Goal: Check status: Check status

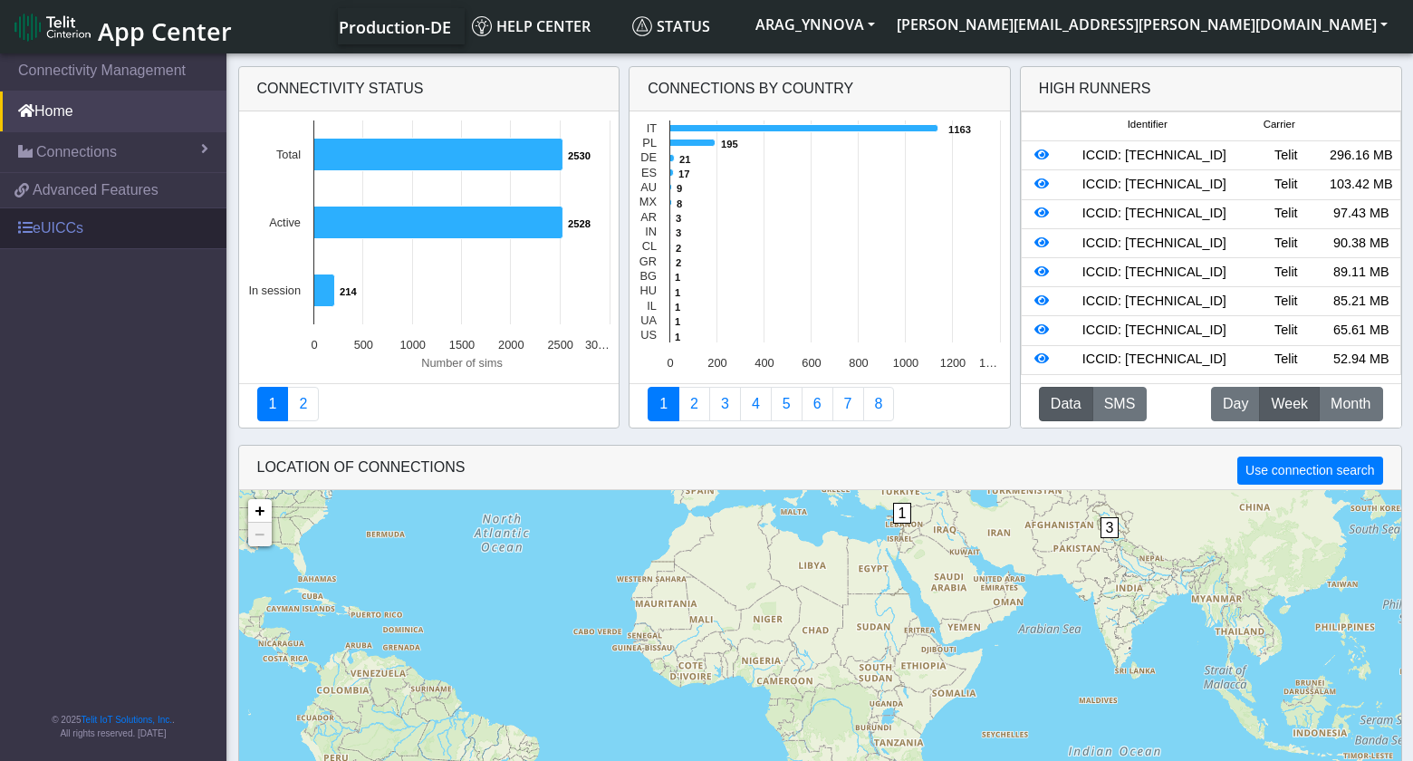
click at [53, 223] on link "eUICCs" at bounding box center [113, 228] width 226 height 40
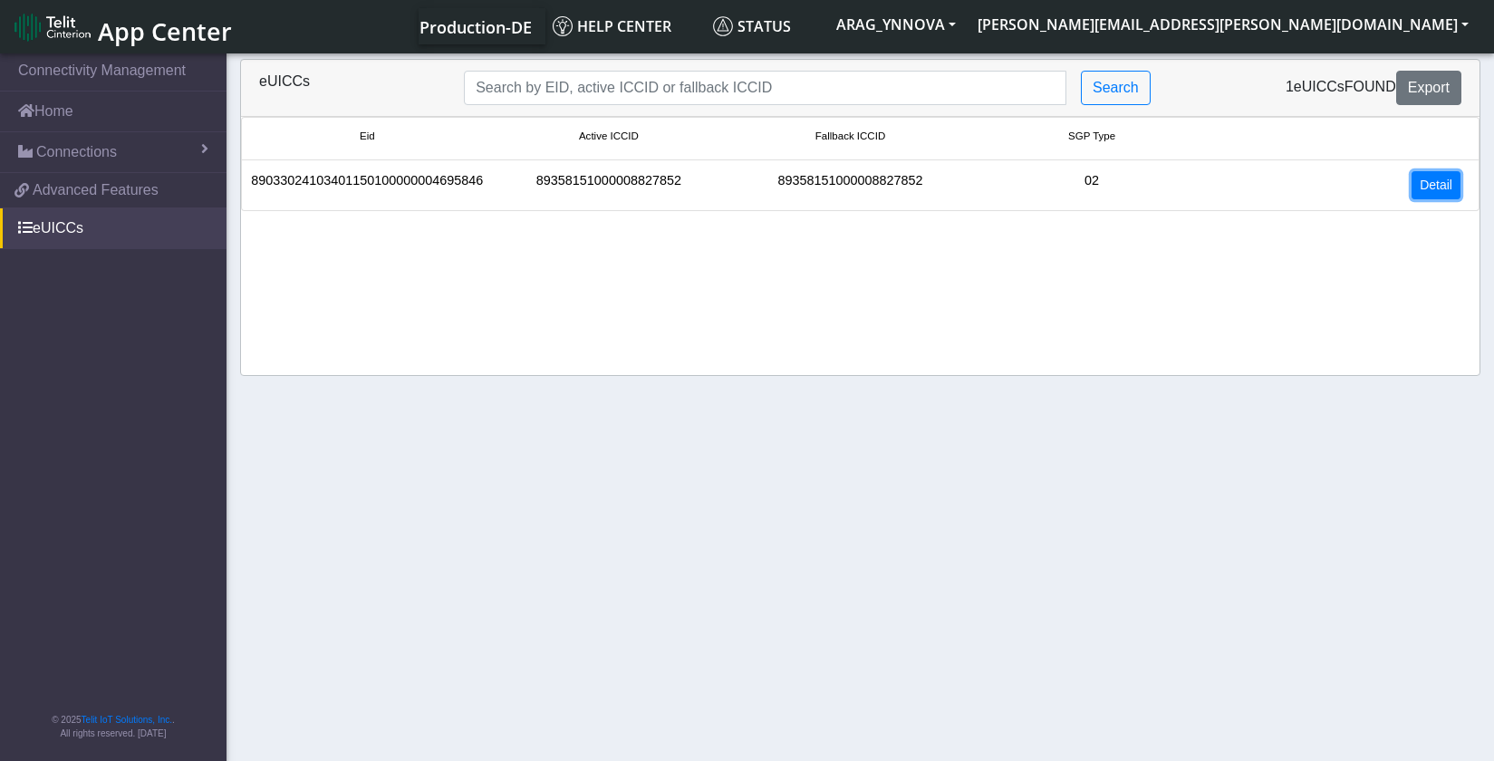
click at [1424, 178] on link "Detail" at bounding box center [1436, 185] width 49 height 28
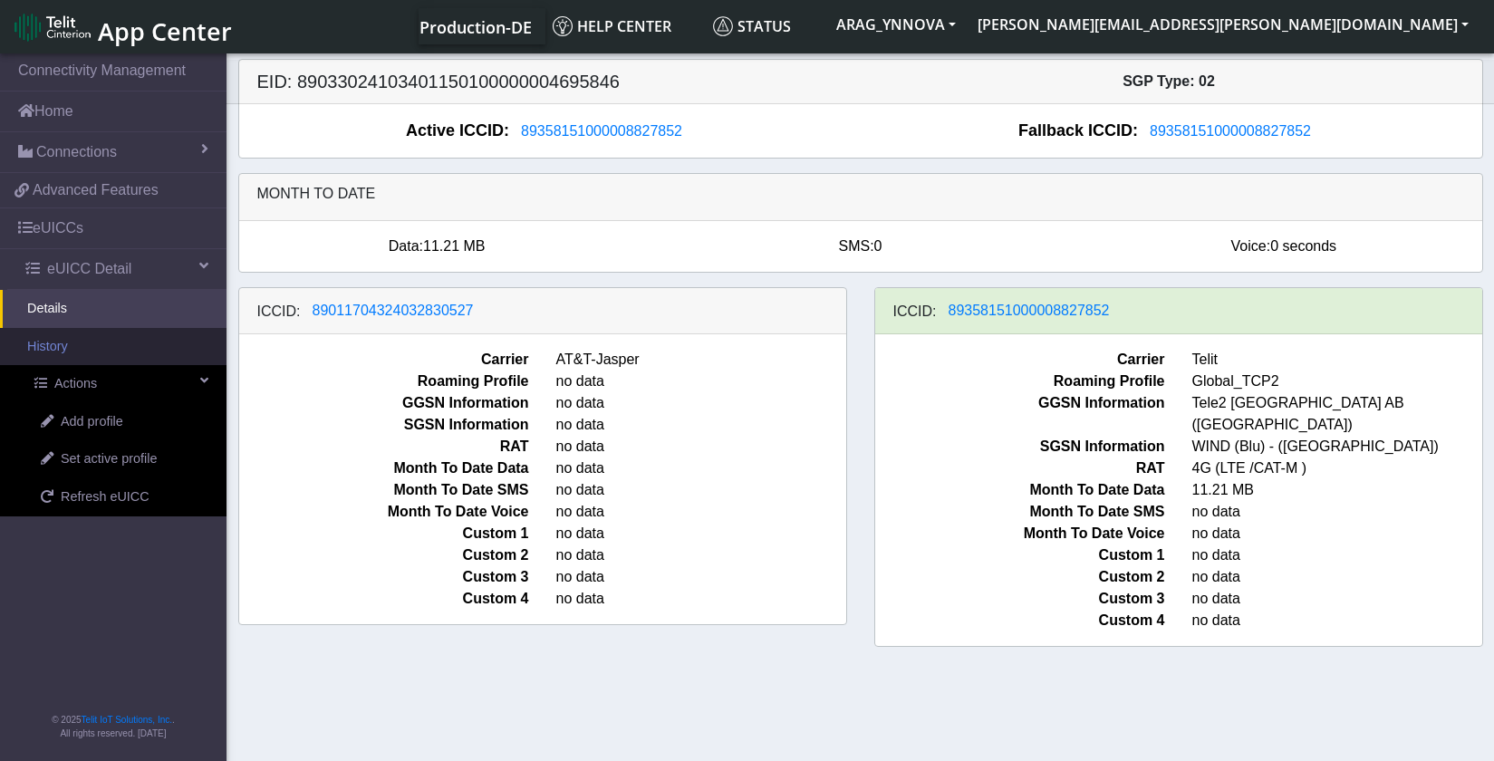
click at [63, 346] on link "History" at bounding box center [113, 347] width 226 height 38
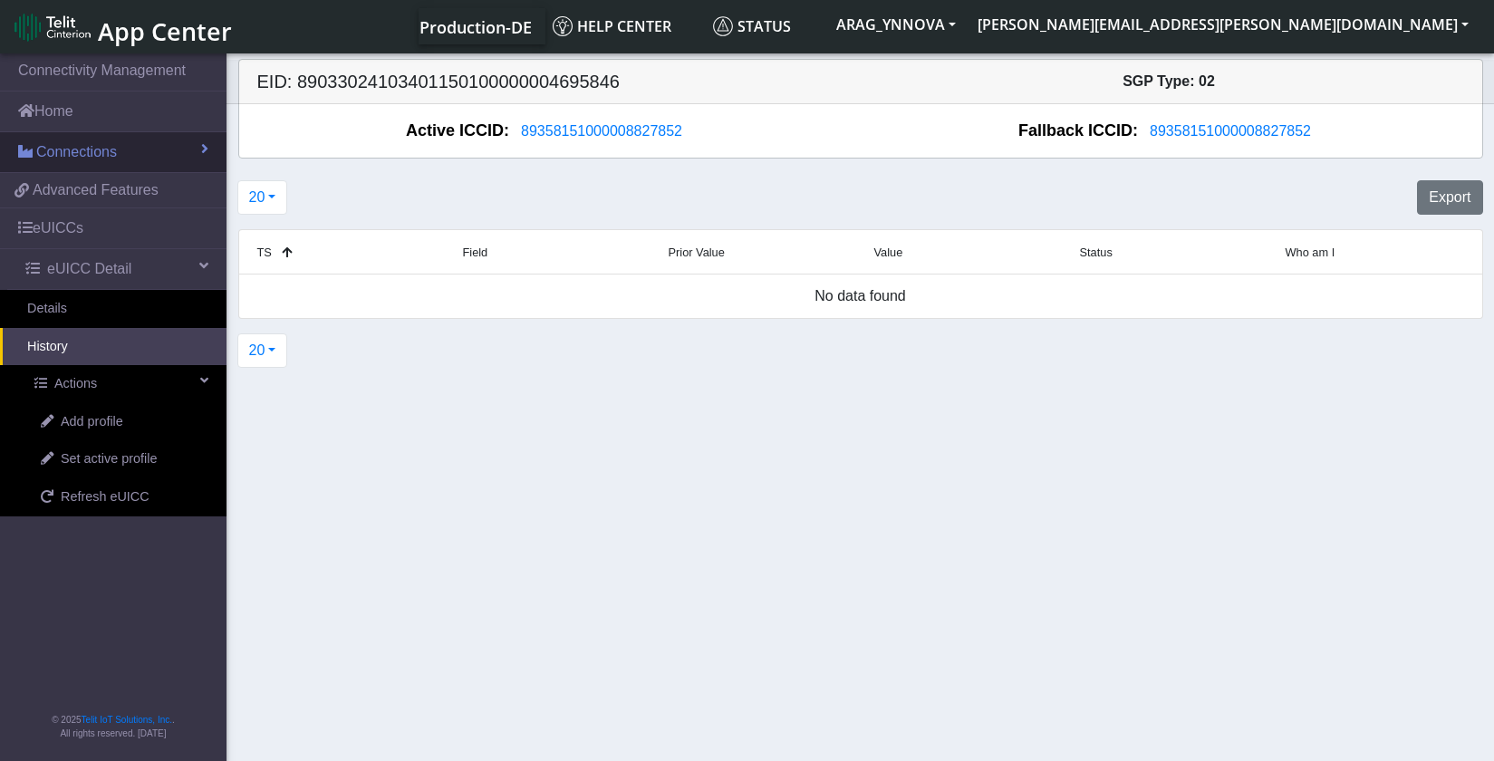
click at [100, 150] on span "Connections" at bounding box center [76, 152] width 81 height 22
